Goal: Task Accomplishment & Management: Manage account settings

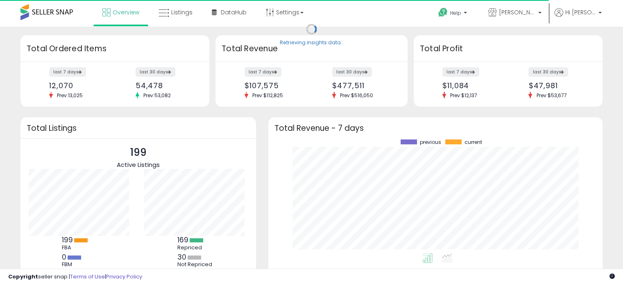
scroll to position [113, 318]
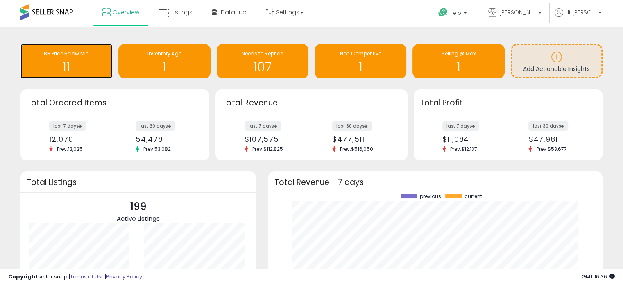
click at [100, 54] on div "BB Price Below Min" at bounding box center [67, 54] width 84 height 8
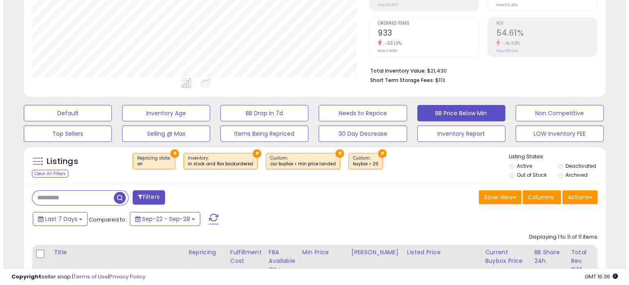
scroll to position [164, 0]
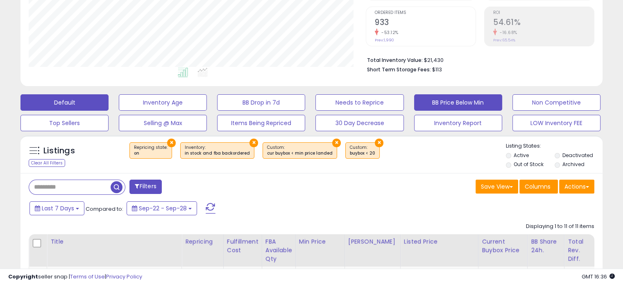
drag, startPoint x: 606, startPoint y: 69, endPoint x: 98, endPoint y: 108, distance: 509.5
click at [98, 108] on button "Default" at bounding box center [64, 102] width 88 height 16
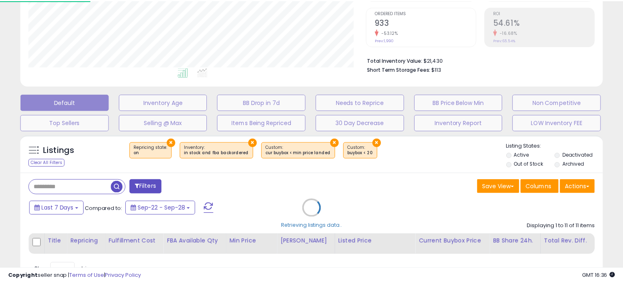
scroll to position [168, 341]
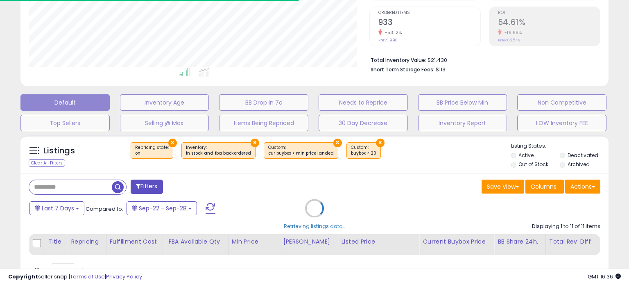
click at [78, 185] on div "Retrieving listings data.." at bounding box center [314, 214] width 601 height 166
click at [78, 182] on div "Retrieving listings data.." at bounding box center [314, 214] width 601 height 166
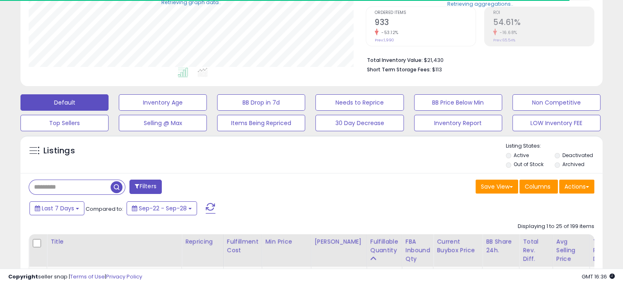
scroll to position [409454, 409285]
click at [100, 186] on input "text" at bounding box center [70, 187] width 82 height 14
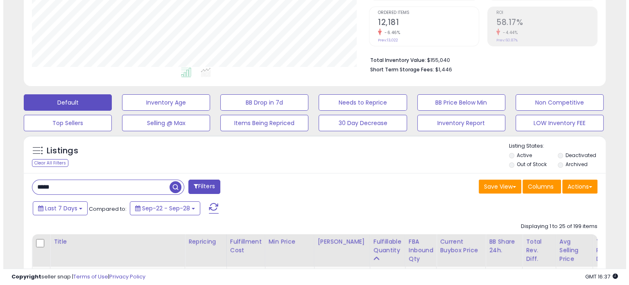
scroll to position [168, 337]
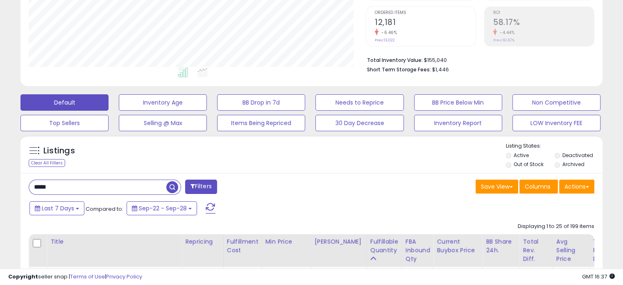
type input "*****"
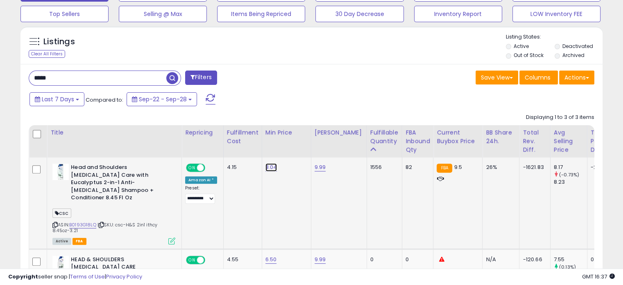
click at [266, 167] on link "8.04" at bounding box center [271, 167] width 12 height 8
type input "*"
type input "****"
click button "submit" at bounding box center [291, 147] width 14 height 12
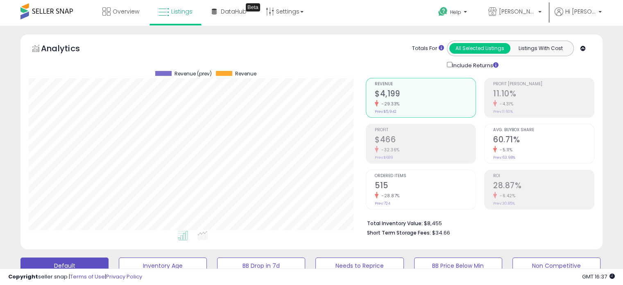
scroll to position [0, 0]
click at [221, 41] on div "Analytics Totals For All Selected Listings Listings With Cost Include Returns" at bounding box center [311, 142] width 582 height 215
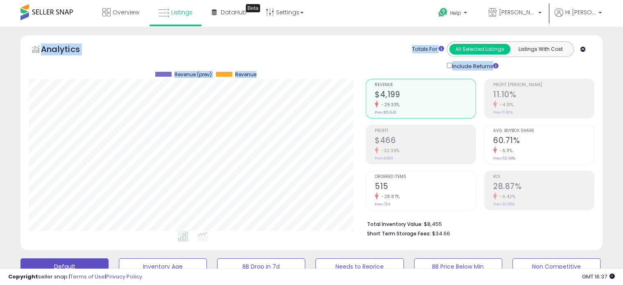
click at [222, 40] on div "Analytics Totals For All Selected Listings Listings With Cost Include Returns" at bounding box center [311, 142] width 582 height 215
